Goal: Information Seeking & Learning: Compare options

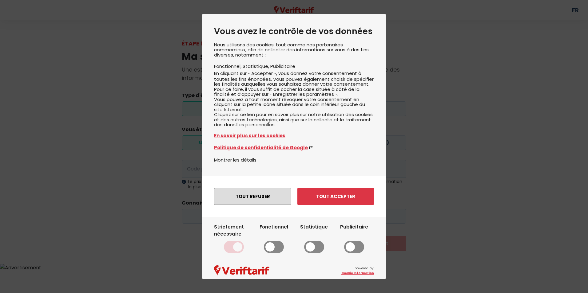
click at [266, 204] on button "Tout refuser" at bounding box center [252, 196] width 77 height 17
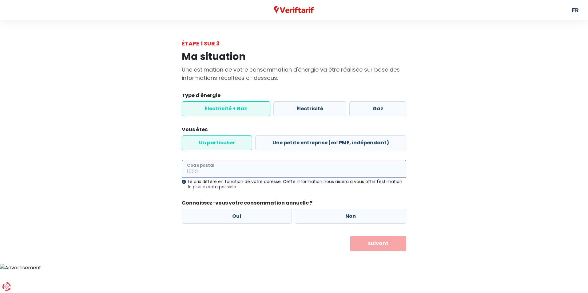
click at [227, 166] on input "Code postal" at bounding box center [294, 169] width 225 height 18
type input "1490"
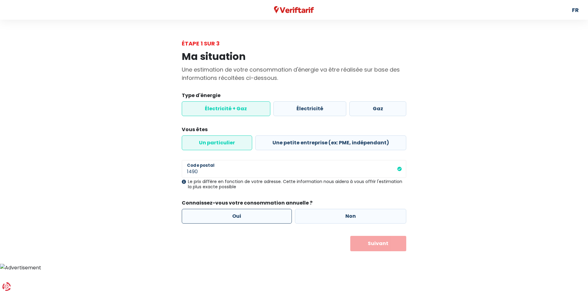
click at [245, 217] on label "Oui" at bounding box center [237, 216] width 110 height 15
click at [245, 217] on input "Oui" at bounding box center [237, 216] width 110 height 15
radio input "true"
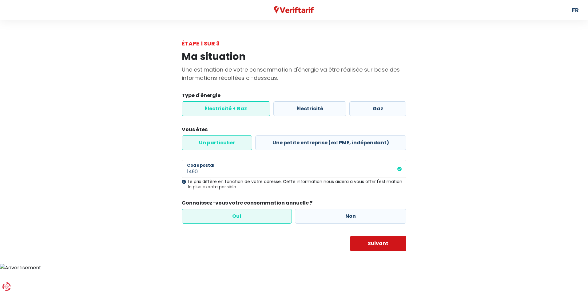
click at [391, 247] on button "Suivant" at bounding box center [378, 243] width 56 height 15
select select
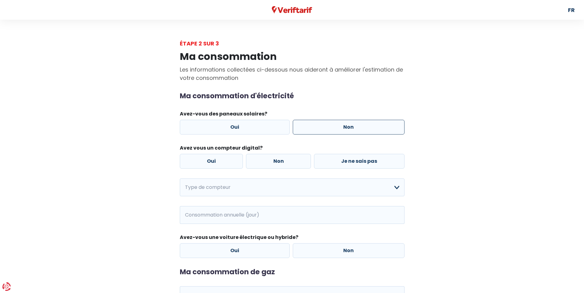
click at [327, 131] on label "Non" at bounding box center [349, 127] width 112 height 15
click at [327, 131] on input "Non" at bounding box center [349, 127] width 112 height 15
radio input "true"
click at [262, 161] on label "Non" at bounding box center [278, 161] width 65 height 15
click at [262, 161] on input "Non" at bounding box center [278, 161] width 65 height 15
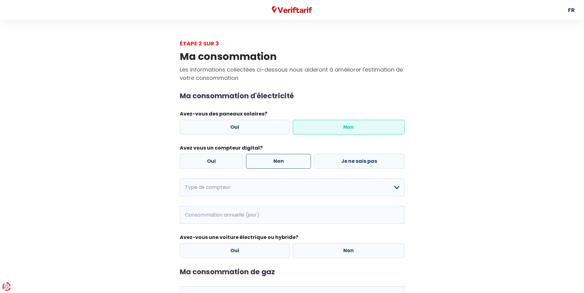
radio input "true"
click at [246, 189] on select "Mono-horaire Bi-horaire Mono-horaire + exclusif nuit Bi-horaire + exclusif nuit…" at bounding box center [292, 188] width 225 height 18
select select "day_night_bi_hourly"
click at [180, 179] on select "Mono-horaire Bi-horaire Mono-horaire + exclusif nuit Bi-horaire + exclusif nuit…" at bounding box center [292, 188] width 225 height 18
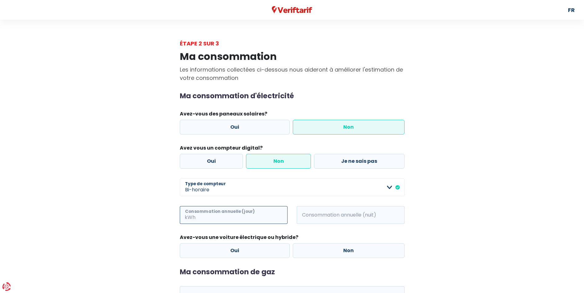
click at [240, 216] on input "Consommation annuelle (jour)" at bounding box center [242, 215] width 91 height 18
type input "2262"
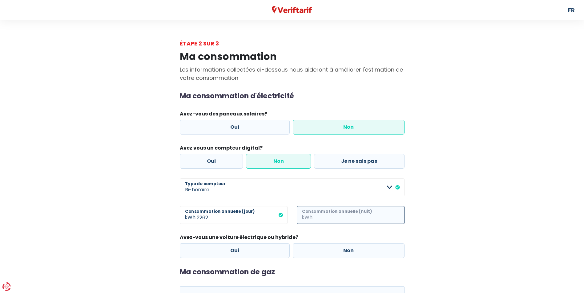
click at [323, 212] on input "Consommation annuelle (nuit)" at bounding box center [358, 215] width 91 height 18
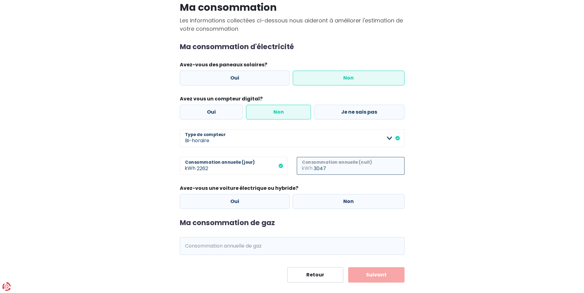
scroll to position [59, 0]
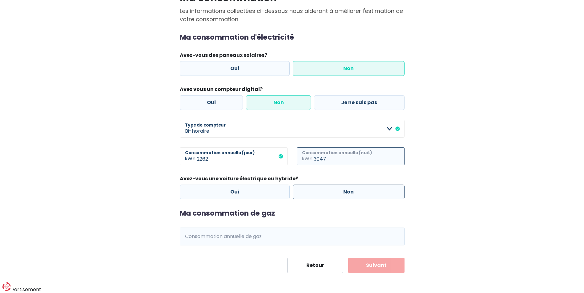
type input "3047"
click at [321, 188] on label "Non" at bounding box center [349, 192] width 112 height 15
click at [321, 188] on input "Non" at bounding box center [349, 192] width 112 height 15
radio input "true"
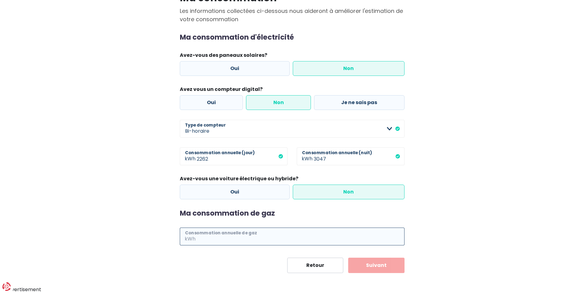
click at [271, 234] on input "Consommation annuelle de gaz" at bounding box center [301, 237] width 208 height 18
type input "11300"
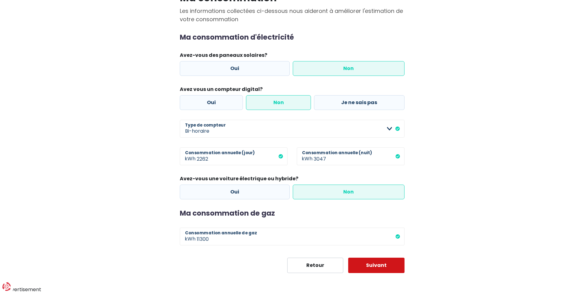
click at [360, 266] on button "Suivant" at bounding box center [376, 265] width 56 height 15
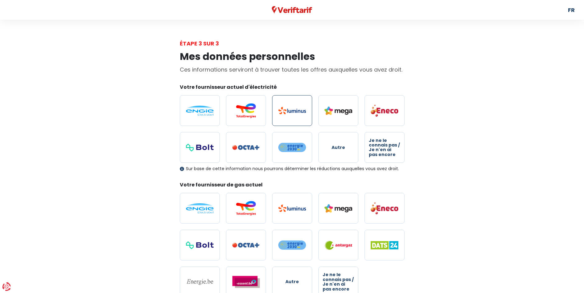
click at [277, 106] on label at bounding box center [292, 110] width 40 height 31
click at [277, 106] on input "radio" at bounding box center [292, 110] width 40 height 31
radio input "true"
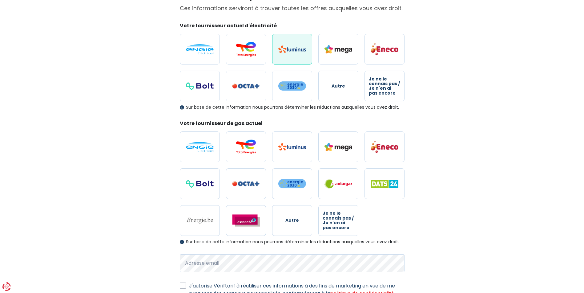
scroll to position [92, 0]
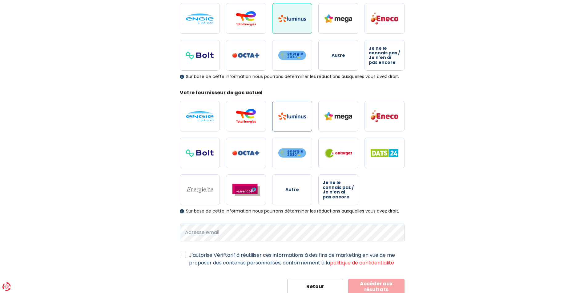
click at [296, 117] on img at bounding box center [292, 116] width 28 height 7
click at [296, 117] on input "radio" at bounding box center [292, 116] width 40 height 31
radio input "true"
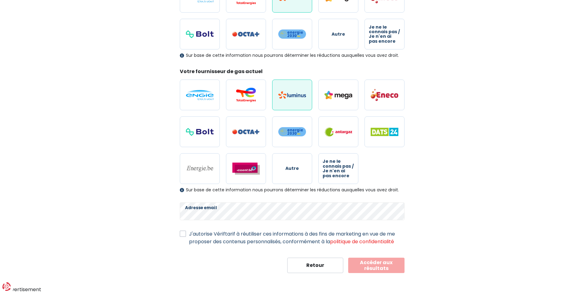
click at [189, 234] on label "J'autorise Vériftarif à réutiliser ces informations à des fins de marketing en …" at bounding box center [296, 237] width 215 height 15
click at [185, 234] on input "J'autorise Vériftarif à réutiliser ces informations à des fins de marketing en …" at bounding box center [183, 233] width 6 height 6
checkbox input "true"
click at [365, 265] on button "Accéder aux résultats" at bounding box center [376, 265] width 56 height 15
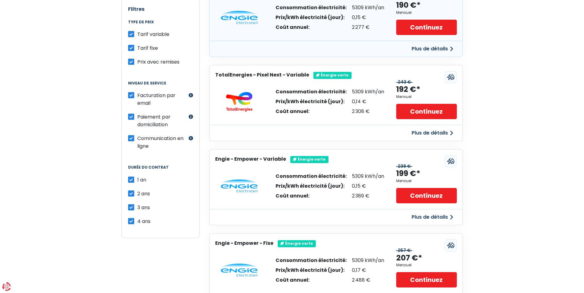
scroll to position [62, 0]
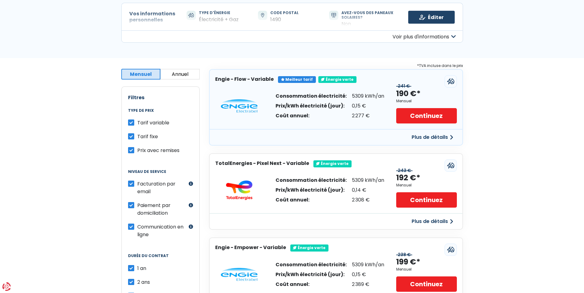
click at [137, 123] on label "Tarif variable" at bounding box center [153, 123] width 32 height 8
click at [131, 123] on input "Tarif variable" at bounding box center [131, 122] width 6 height 6
checkbox input "false"
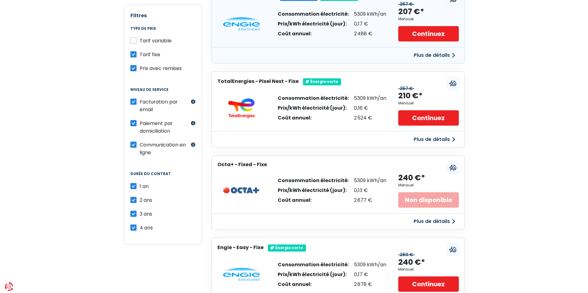
scroll to position [154, 0]
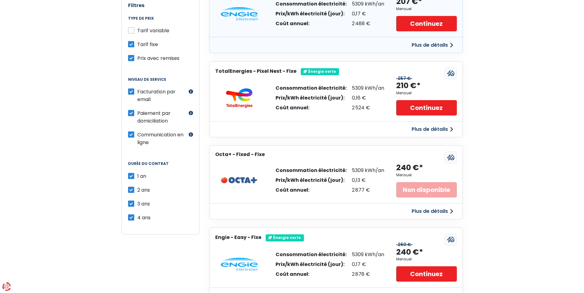
click at [424, 129] on button "Plus de détails" at bounding box center [432, 129] width 49 height 11
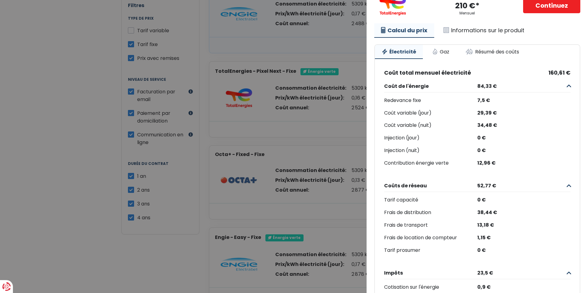
scroll to position [0, 0]
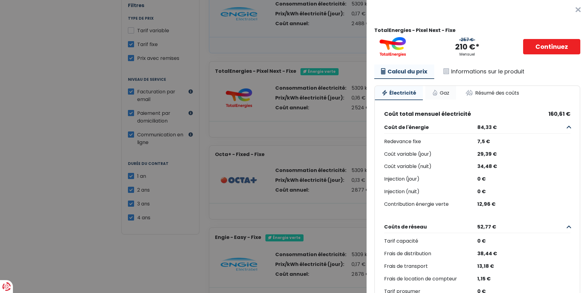
click at [436, 92] on link "Gaz" at bounding box center [440, 93] width 31 height 14
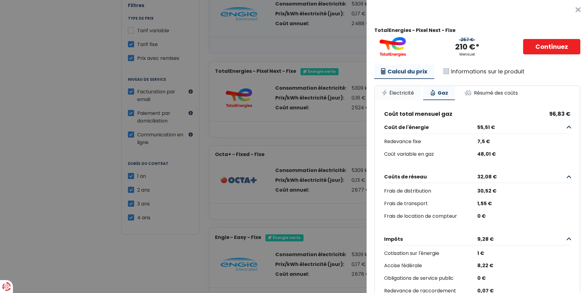
click at [407, 95] on link "Électricité" at bounding box center [398, 93] width 46 height 14
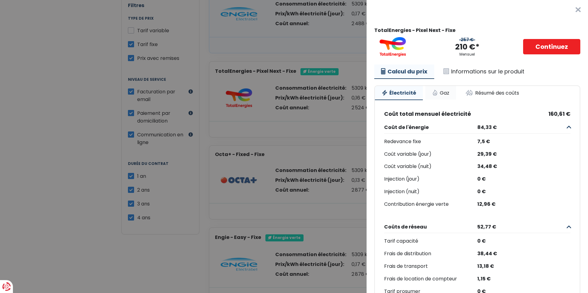
click at [445, 90] on link "Gaz" at bounding box center [440, 93] width 31 height 14
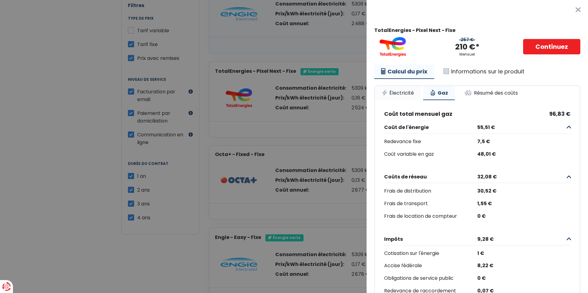
click at [404, 91] on link "Électricité" at bounding box center [398, 93] width 46 height 14
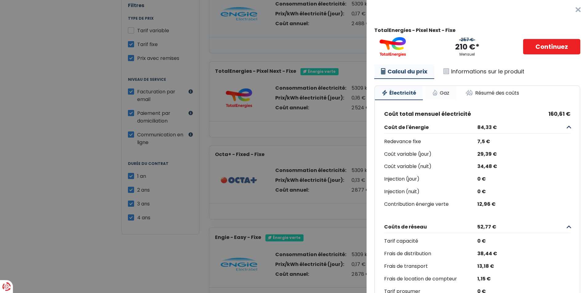
click at [440, 90] on link "Gaz" at bounding box center [440, 93] width 31 height 14
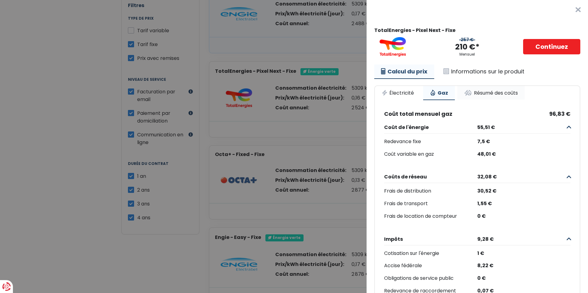
click at [481, 92] on link "Résumé des coûts" at bounding box center [490, 93] width 67 height 14
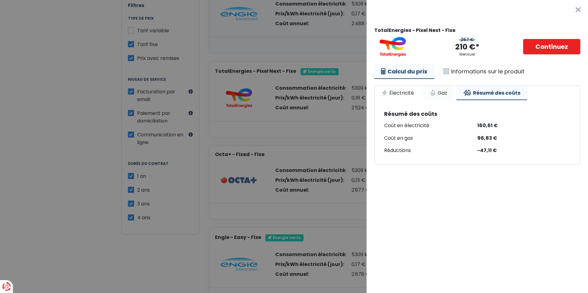
click at [436, 89] on link "Gaz" at bounding box center [438, 93] width 31 height 14
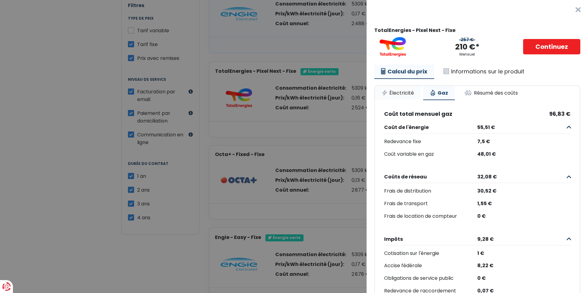
click at [405, 91] on link "Électricité" at bounding box center [398, 93] width 46 height 14
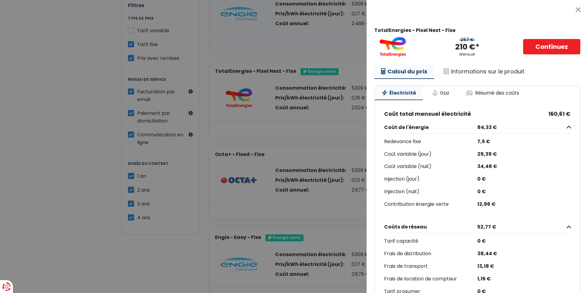
click at [54, 38] on Fixe "Plus de détails - TotalEnergies × TotalEnergies - Pixel Next - Fixe 257 € 210 €…" at bounding box center [294, 146] width 588 height 293
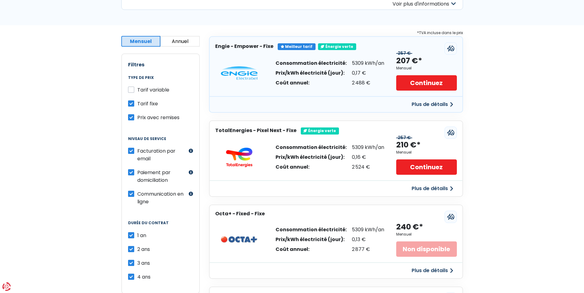
scroll to position [92, 0]
